Goal: Task Accomplishment & Management: Use online tool/utility

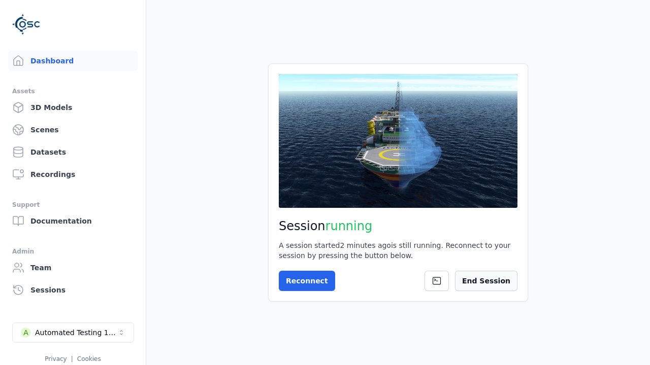
click at [498, 287] on button "End Session" at bounding box center [486, 281] width 62 height 20
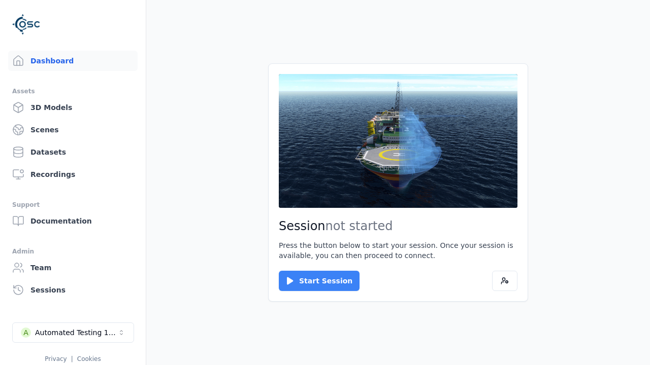
click at [313, 281] on button "Start Session" at bounding box center [319, 281] width 81 height 20
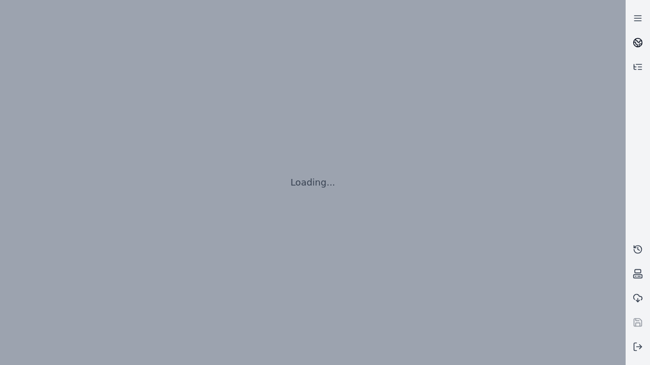
click at [637, 43] on icon at bounding box center [638, 41] width 6 height 4
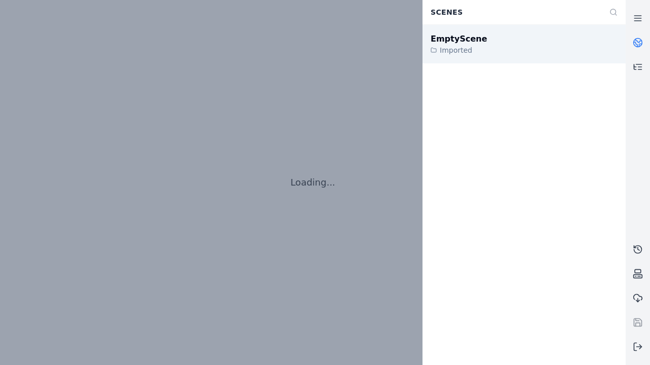
click at [453, 39] on div "EmptyScene" at bounding box center [458, 39] width 56 height 12
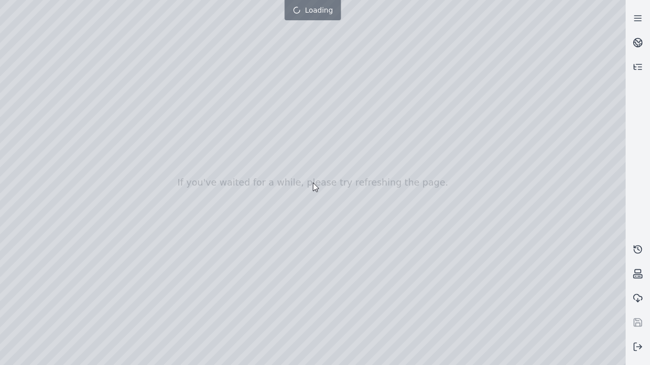
click at [22, 92] on div at bounding box center [312, 182] width 625 height 365
click at [22, 105] on div at bounding box center [312, 182] width 625 height 365
click at [113, 24] on div at bounding box center [312, 182] width 625 height 365
drag, startPoint x: 150, startPoint y: 91, endPoint x: 336, endPoint y: 251, distance: 245.4
click at [336, 251] on div at bounding box center [312, 182] width 625 height 365
